Goal: Transaction & Acquisition: Purchase product/service

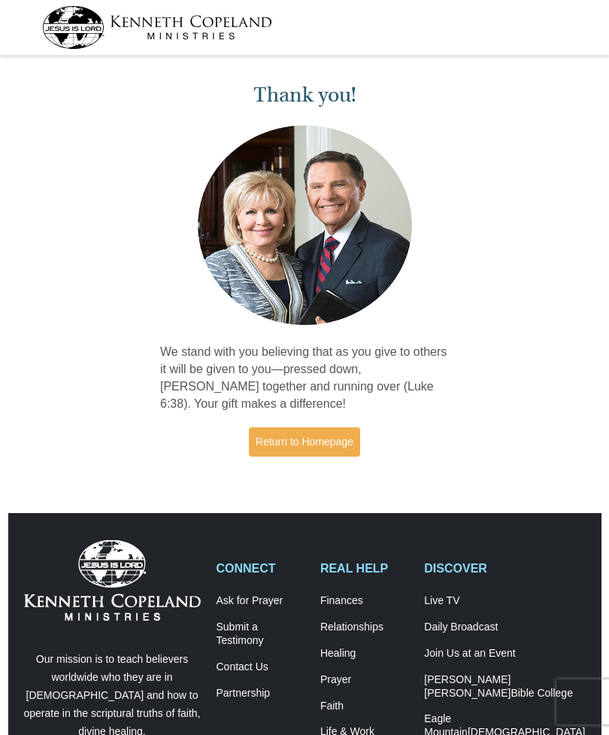
click at [326, 442] on link "Return to Homepage" at bounding box center [304, 441] width 111 height 29
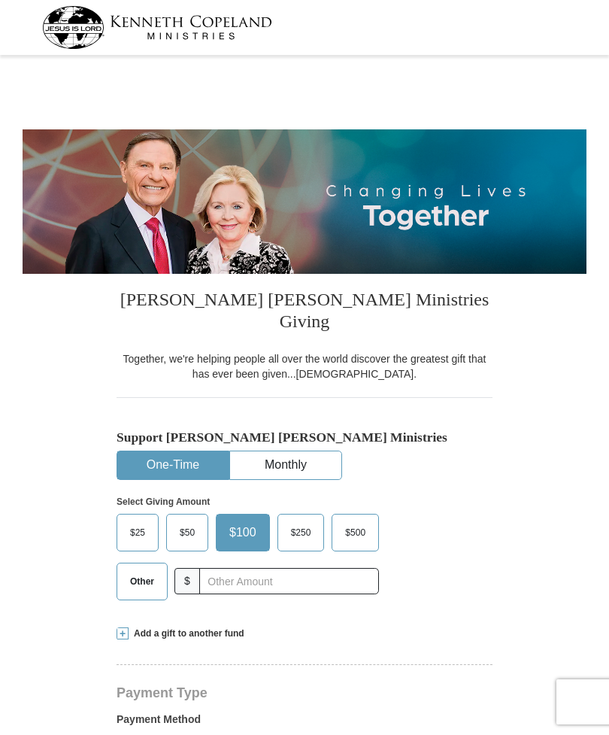
select select "AL"
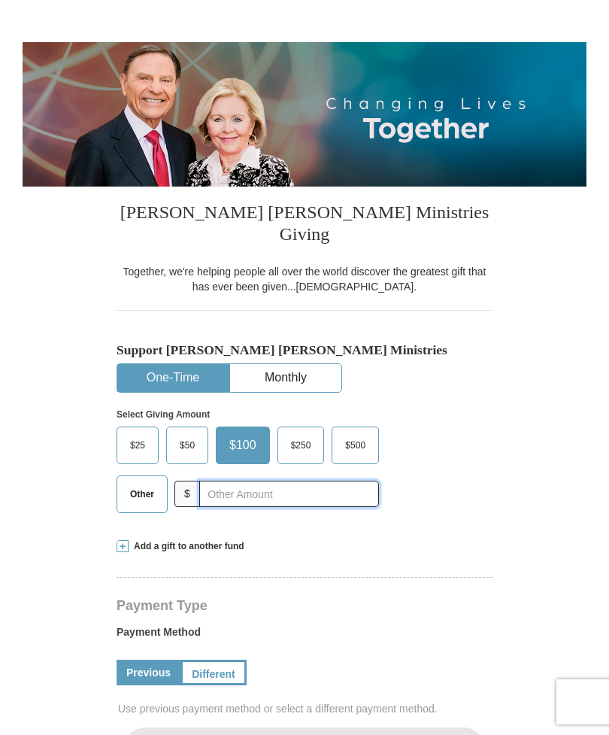
click at [261, 481] on input "text" at bounding box center [289, 494] width 180 height 26
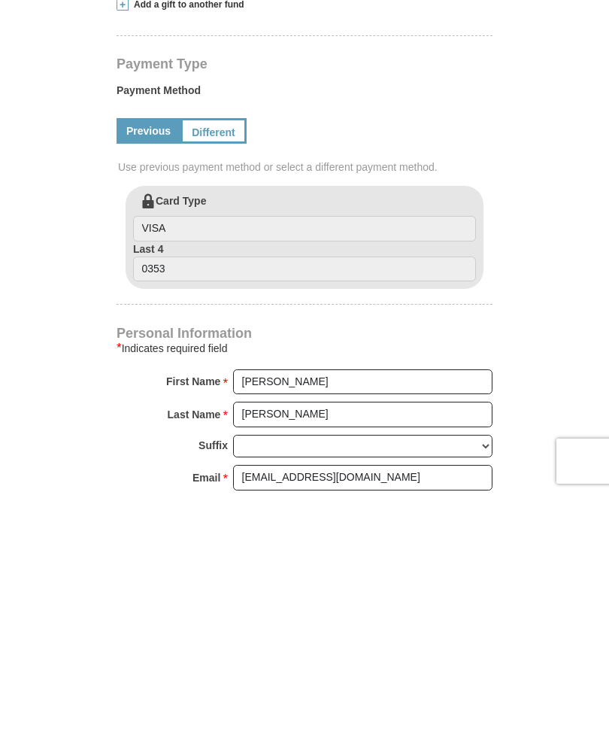
scroll to position [393, 0]
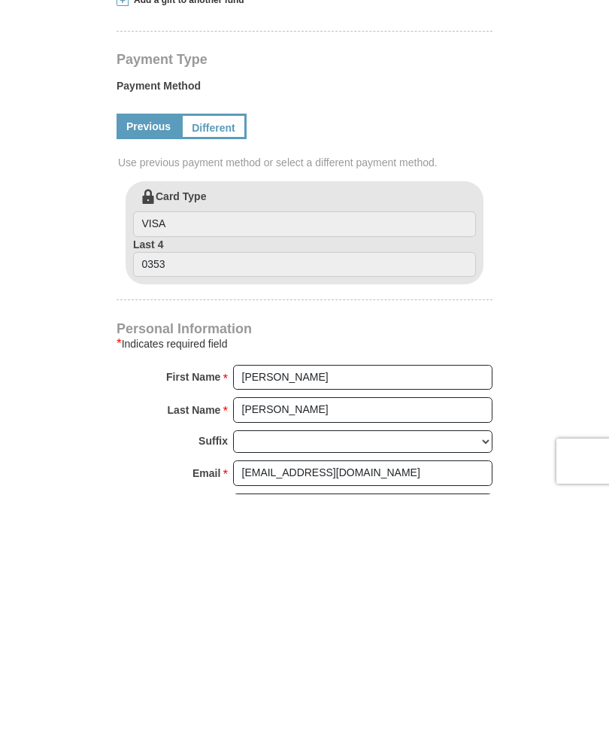
type input "500"
click at [354, 606] on input "James" at bounding box center [363, 619] width 260 height 26
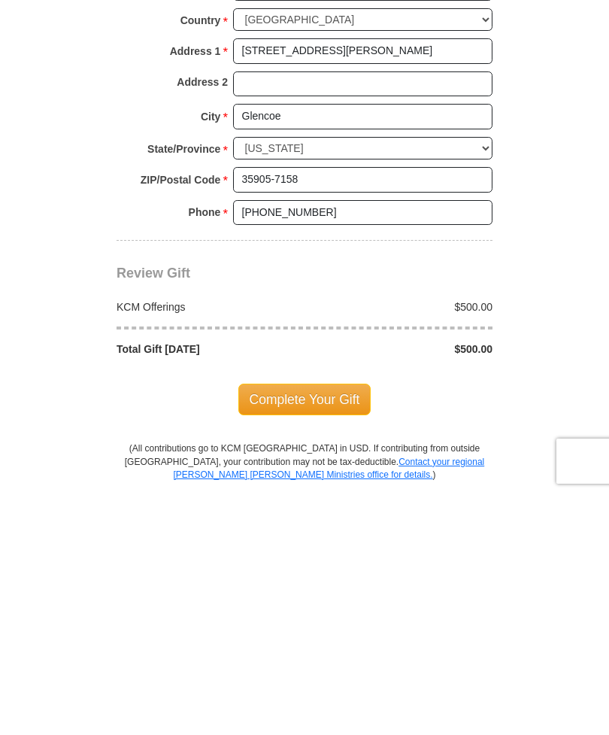
scroll to position [879, 0]
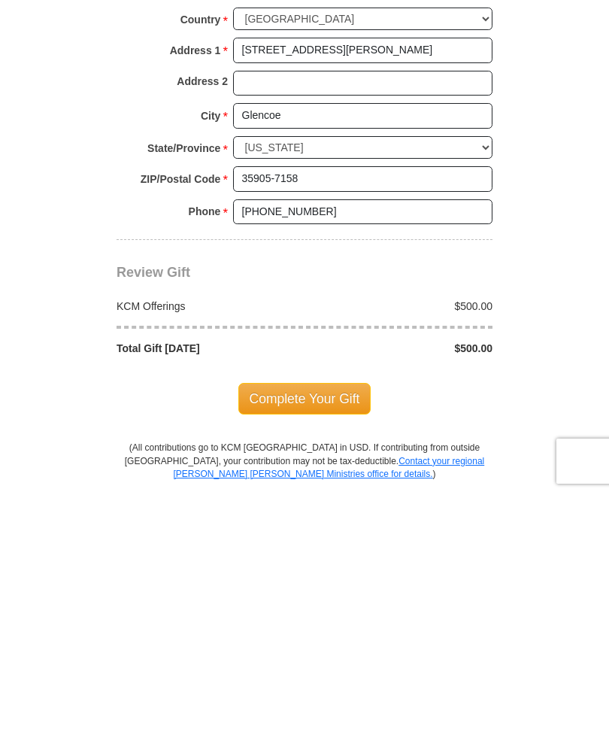
type input "James and Gala"
click at [312, 624] on span "Complete Your Gift" at bounding box center [304, 640] width 133 height 32
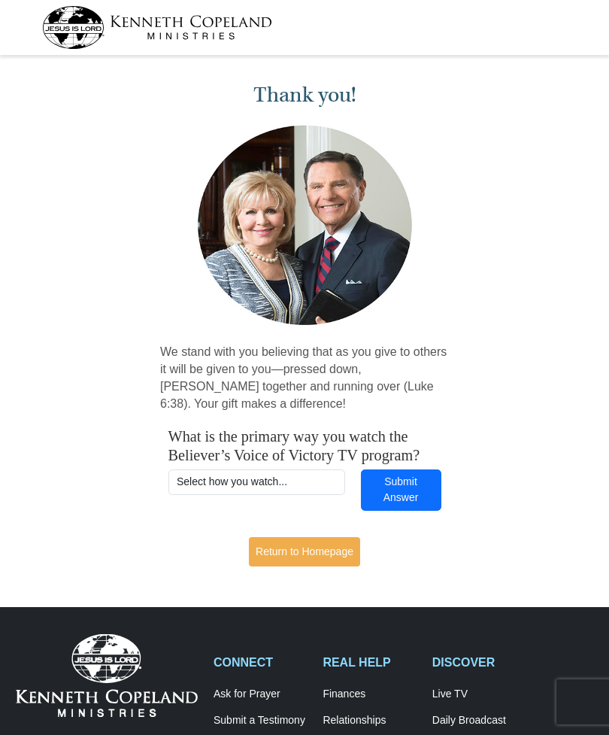
click at [302, 555] on link "Return to Homepage" at bounding box center [304, 551] width 111 height 29
